Goal: Use online tool/utility: Utilize a website feature to perform a specific function

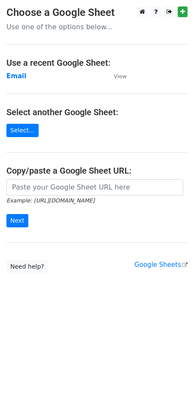
click at [41, 186] on input "url" at bounding box center [94, 187] width 177 height 16
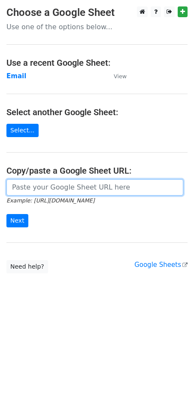
click at [41, 186] on input "url" at bounding box center [94, 187] width 177 height 16
click at [44, 191] on input "url" at bounding box center [94, 187] width 177 height 16
paste input "https://docs.google.com/spreadsheets/d/1kkuvtFhSU96zbUb1siQY-U0C9dKU1thMyGs0vt7…"
type input "https://docs.google.com/spreadsheets/d/1kkuvtFhSU96zbUb1siQY-U0C9dKU1thMyGs0vt7…"
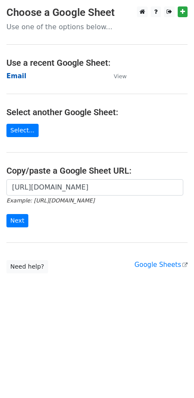
click at [17, 80] on strong "Email" at bounding box center [16, 76] width 20 height 8
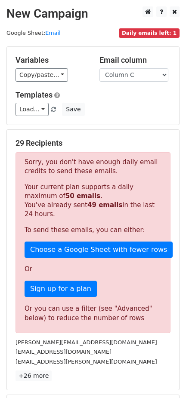
click at [151, 126] on form "Variables Copy/paste... {{Column A}} {{Column B}} {{Column C}} Email column Col…" at bounding box center [92, 248] width 173 height 405
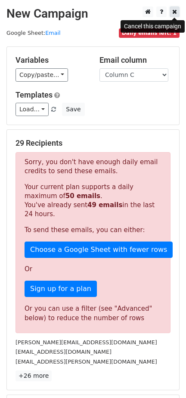
click at [173, 15] on icon at bounding box center [174, 12] width 5 height 6
